Goal: Task Accomplishment & Management: Use online tool/utility

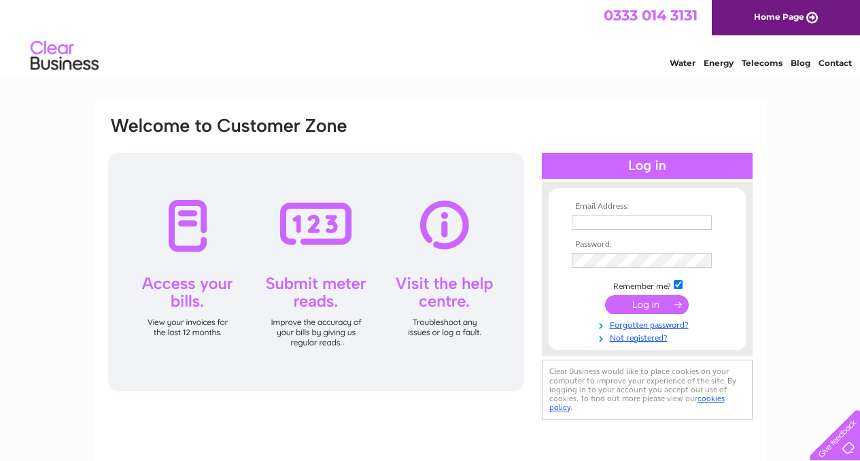
type input "[PERSON_NAME][EMAIL_ADDRESS][DOMAIN_NAME]"
click at [533, 307] on input "submit" at bounding box center [647, 304] width 84 height 19
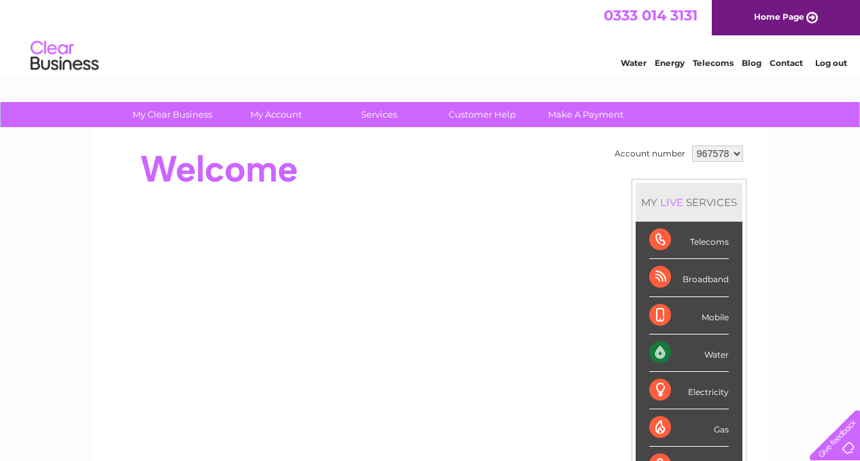
click at [707, 356] on div "Water" at bounding box center [690, 353] width 80 height 37
click at [659, 352] on div "Water" at bounding box center [690, 353] width 80 height 37
click at [635, 63] on link "Water" at bounding box center [634, 63] width 26 height 10
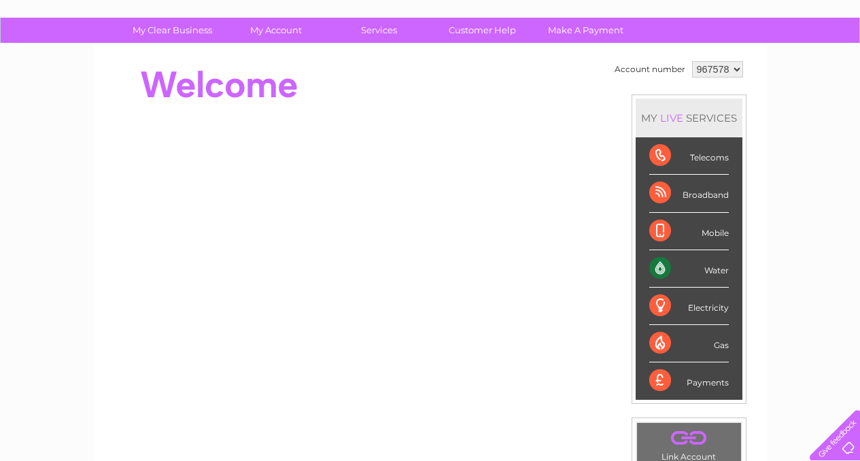
scroll to position [82, 0]
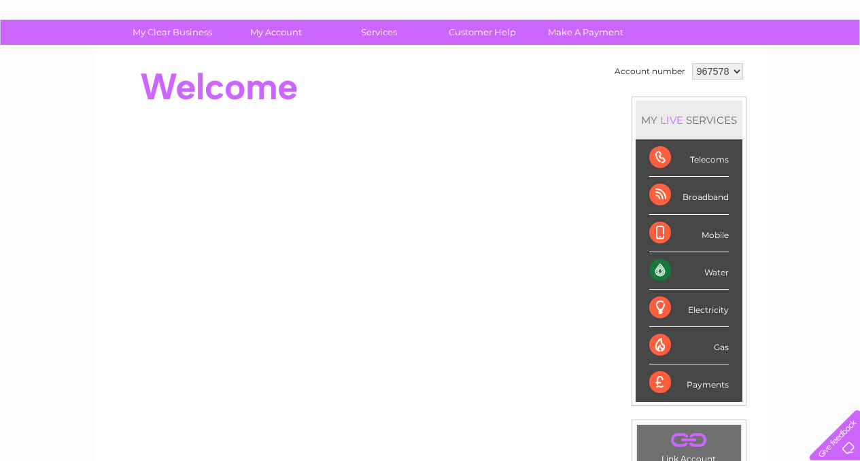
click at [712, 274] on div "Water" at bounding box center [690, 270] width 80 height 37
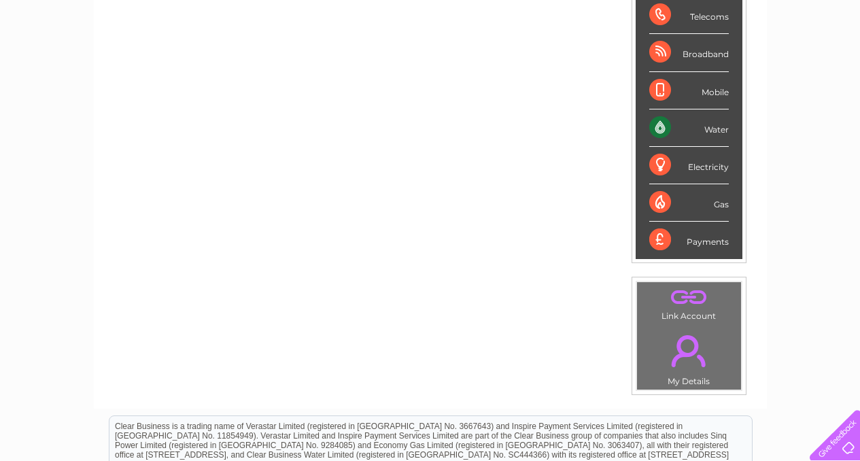
scroll to position [220, 0]
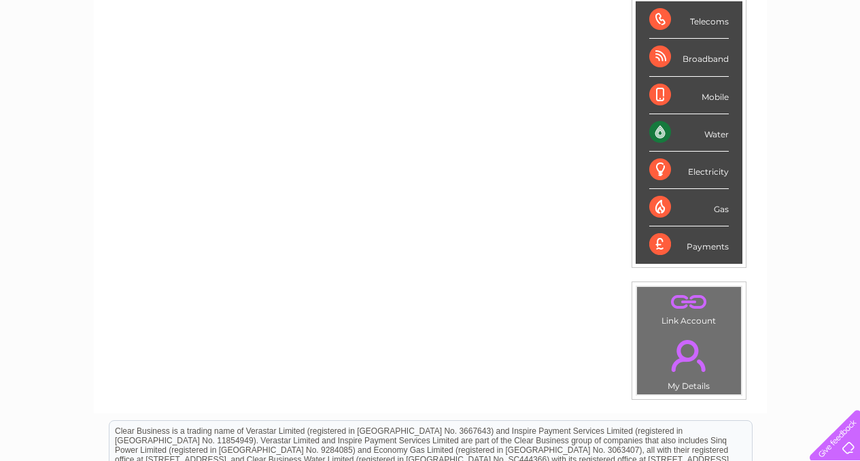
click at [666, 133] on div "Water" at bounding box center [690, 132] width 80 height 37
click at [715, 135] on div "Water" at bounding box center [690, 132] width 80 height 37
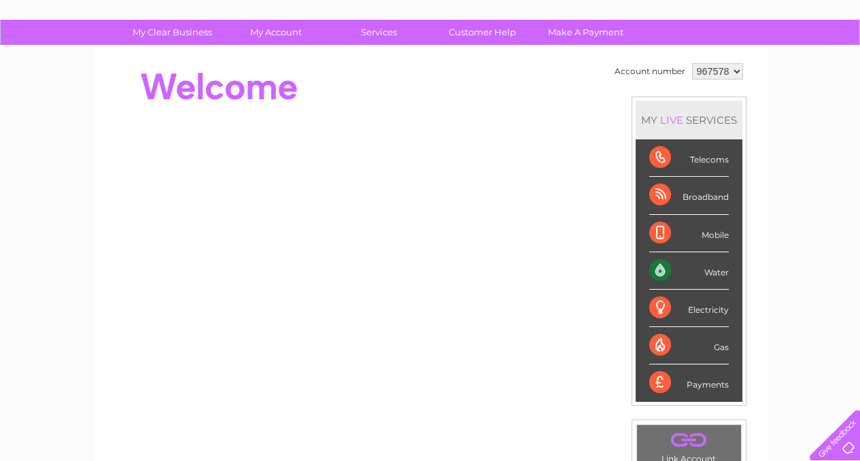
scroll to position [0, 0]
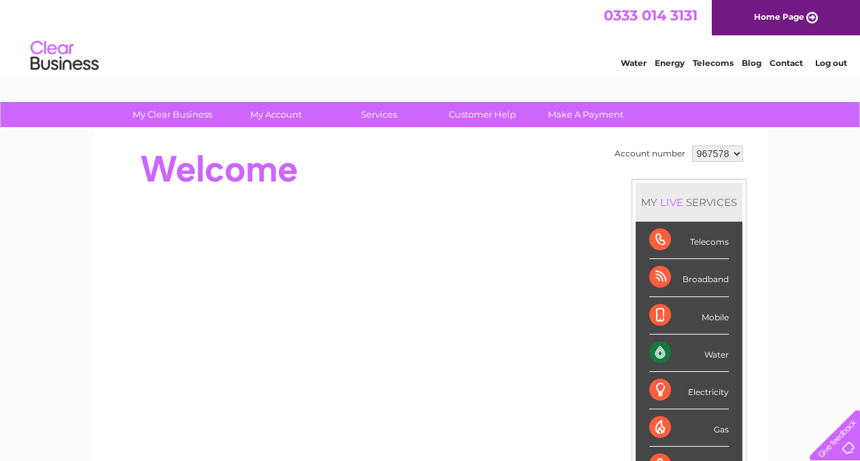
click at [626, 63] on link "Water" at bounding box center [634, 63] width 26 height 10
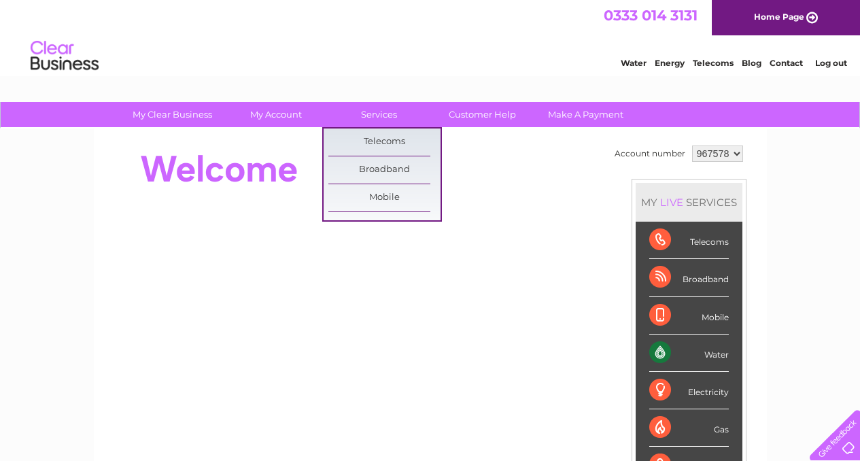
scroll to position [22, 0]
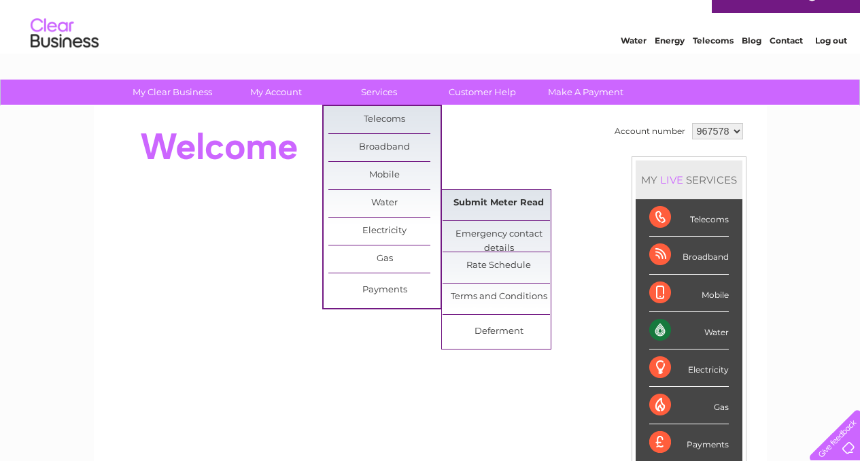
click at [515, 205] on link "Submit Meter Read" at bounding box center [499, 203] width 112 height 27
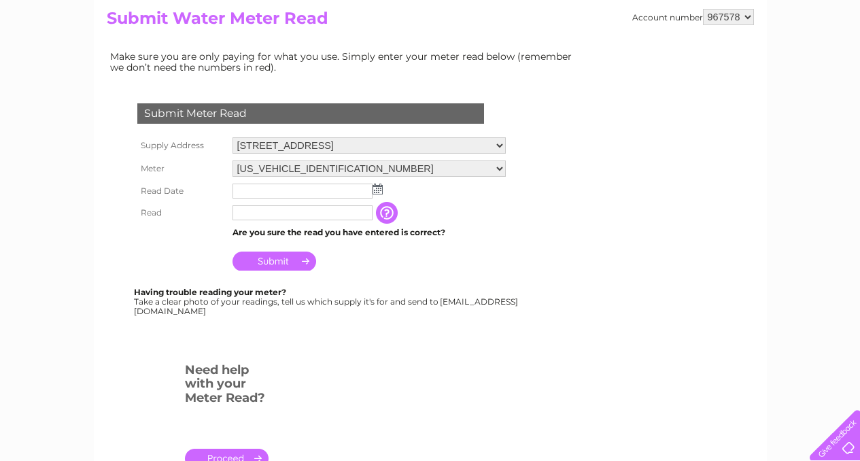
scroll to position [161, 0]
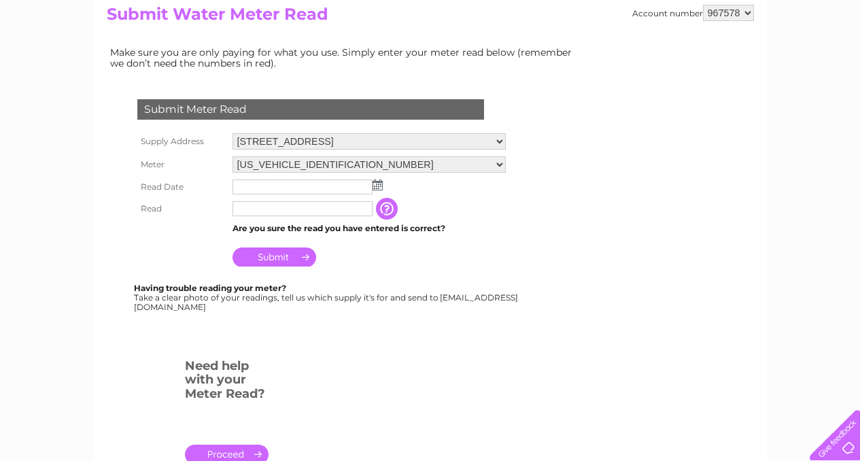
click at [378, 186] on img at bounding box center [378, 185] width 10 height 11
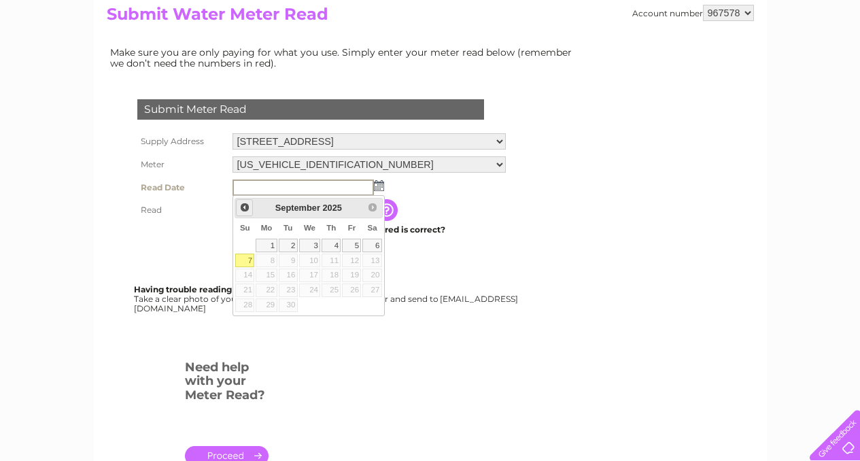
click at [246, 209] on span "Prev" at bounding box center [244, 207] width 11 height 11
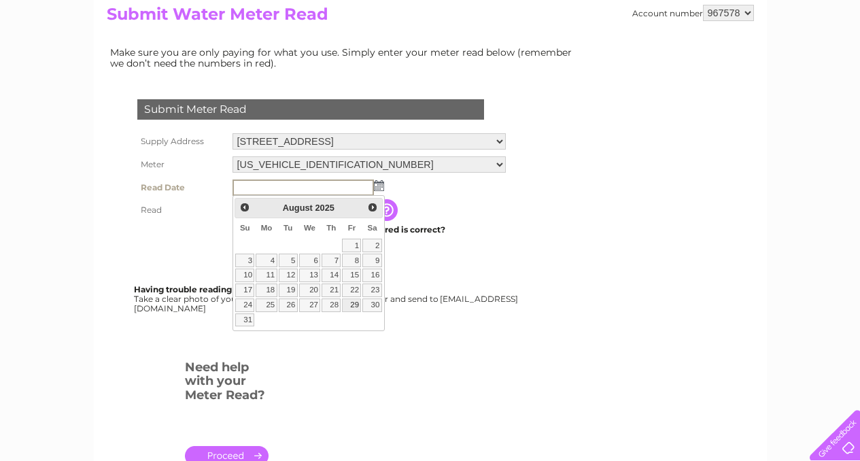
click at [350, 305] on link "29" at bounding box center [351, 306] width 19 height 14
type input "2025/08/29"
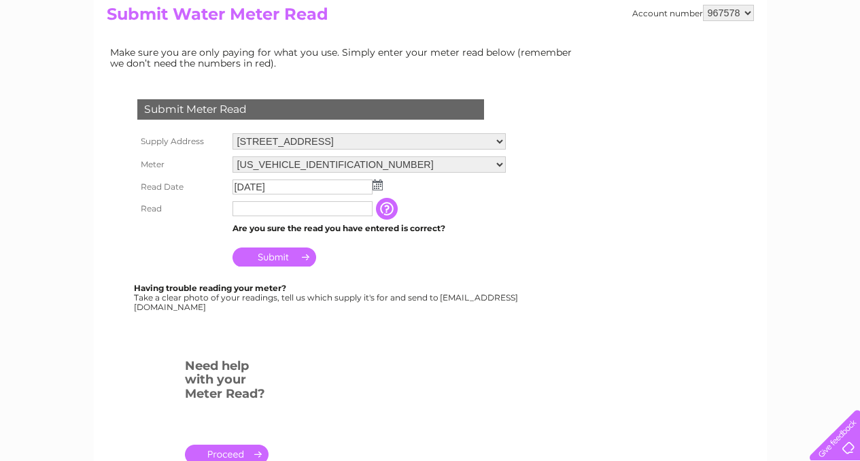
click at [264, 216] on input "text" at bounding box center [303, 208] width 140 height 15
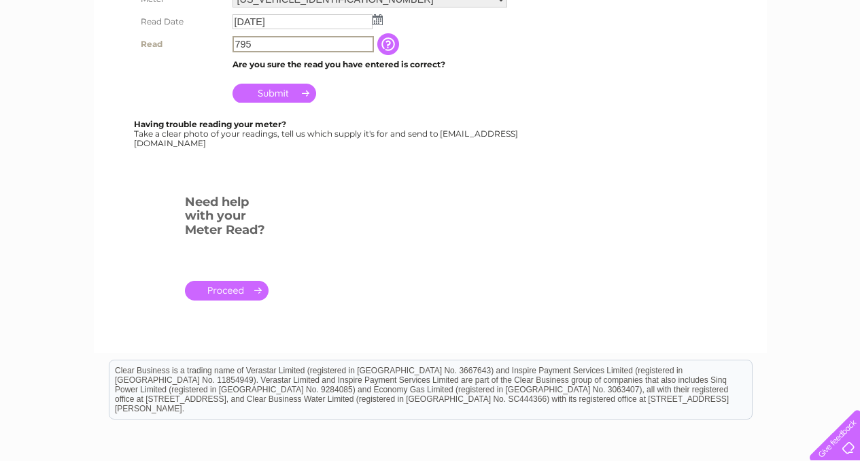
scroll to position [307, 0]
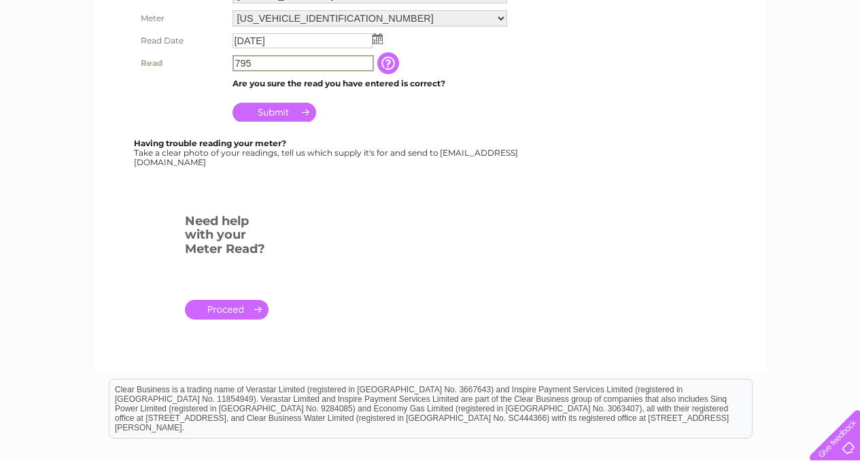
type input "795"
click at [273, 112] on input "Submit" at bounding box center [275, 112] width 84 height 19
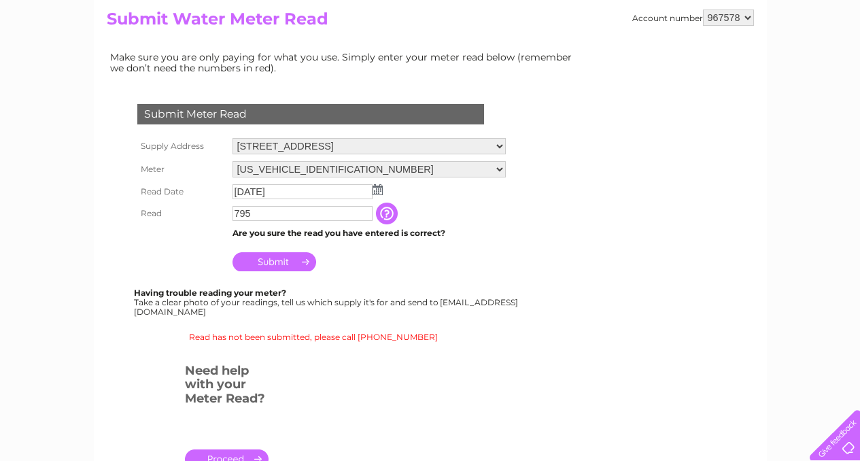
scroll to position [161, 0]
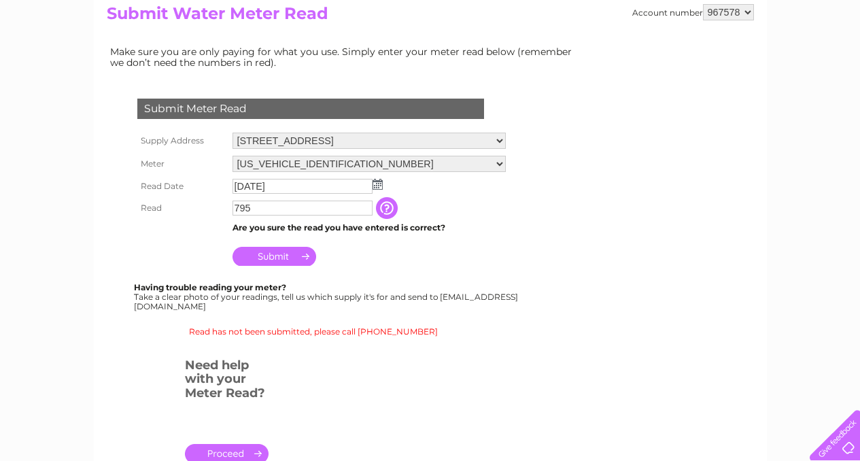
click at [279, 255] on input "Submit" at bounding box center [275, 256] width 84 height 19
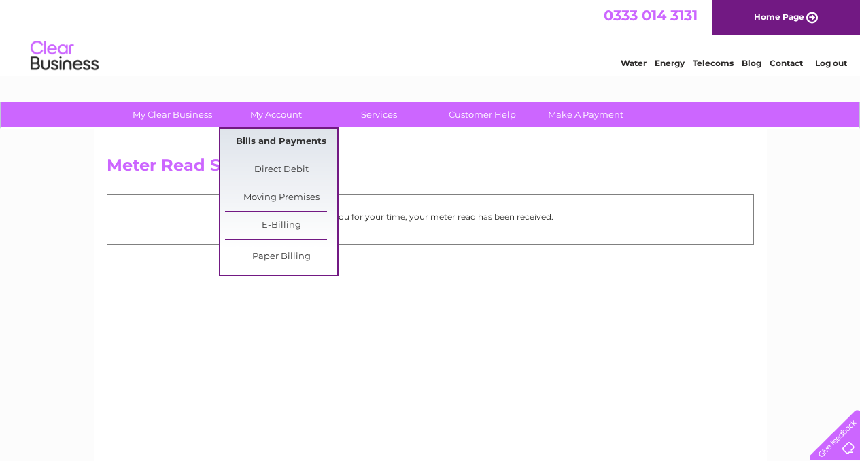
click at [283, 135] on link "Bills and Payments" at bounding box center [281, 142] width 112 height 27
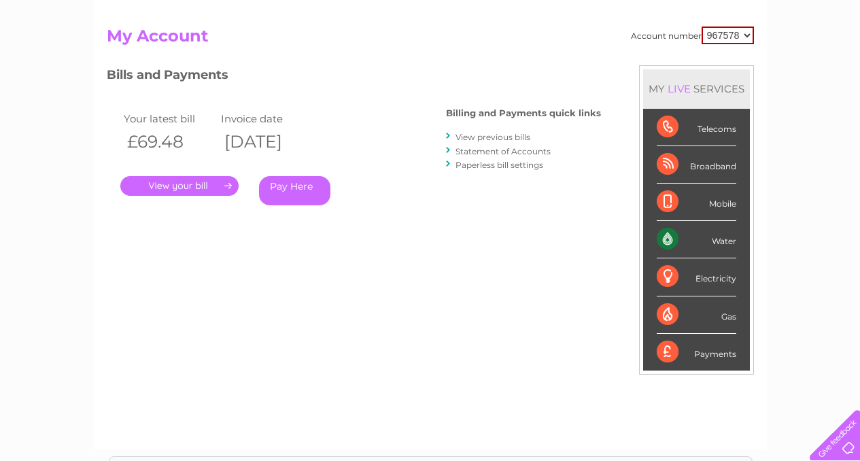
scroll to position [133, 0]
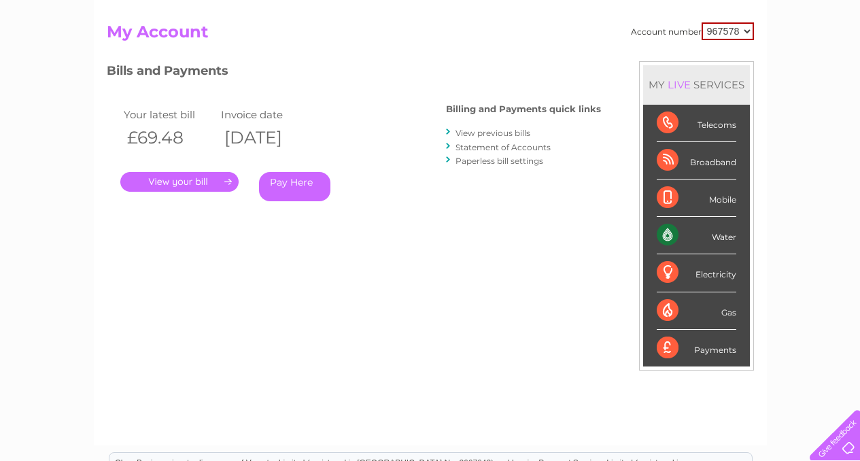
click at [197, 184] on link "." at bounding box center [179, 182] width 118 height 20
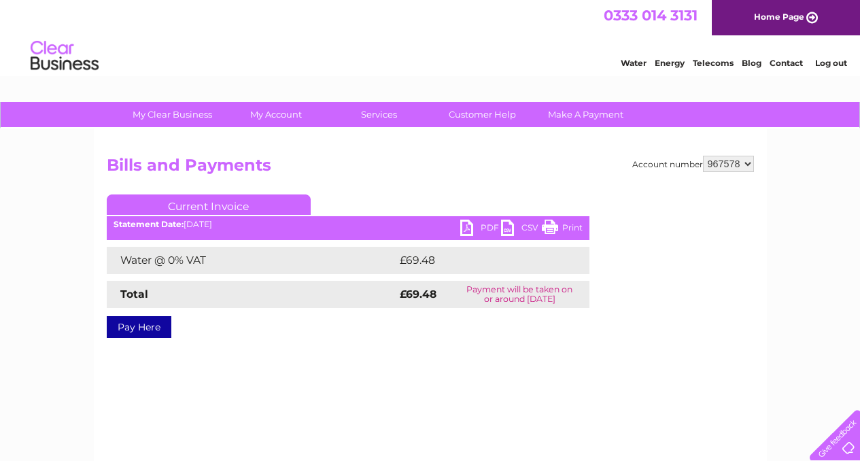
click at [471, 232] on link "PDF" at bounding box center [481, 230] width 41 height 20
